Goal: Book appointment/travel/reservation

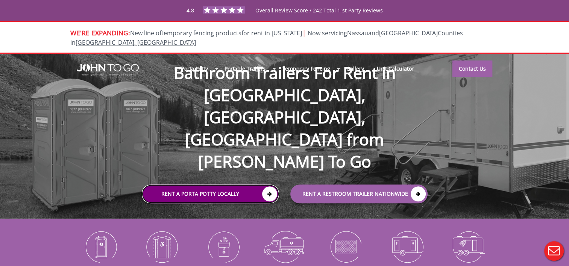
click at [205, 185] on link "Rent a Porta Potty Locally" at bounding box center [210, 194] width 137 height 19
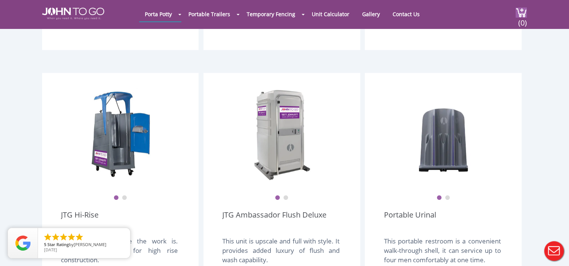
scroll to position [507, 0]
